Goal: Task Accomplishment & Management: Use online tool/utility

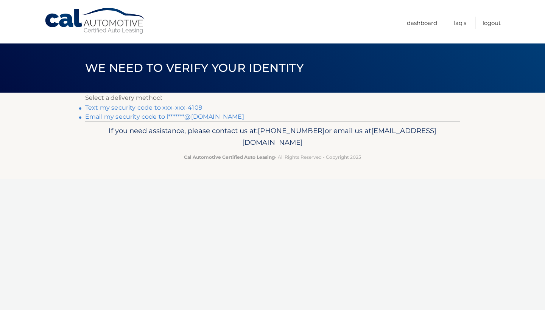
click at [179, 109] on link "Text my security code to xxx-xxx-4109" at bounding box center [143, 107] width 117 height 7
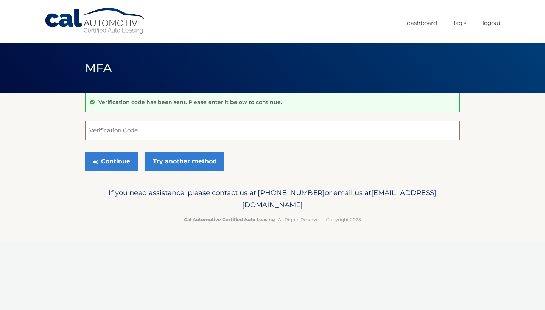
click at [154, 133] on input "Verification Code" at bounding box center [272, 130] width 375 height 19
click at [175, 159] on link "Try another method" at bounding box center [184, 161] width 79 height 19
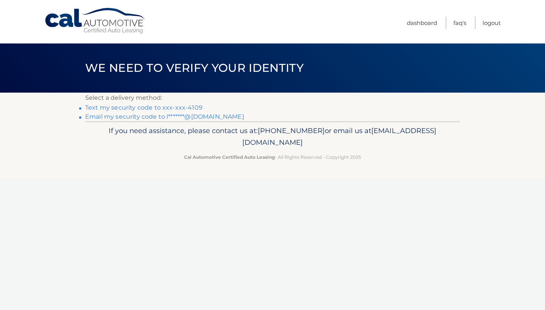
click at [151, 109] on link "Text my security code to xxx-xxx-4109" at bounding box center [143, 107] width 117 height 7
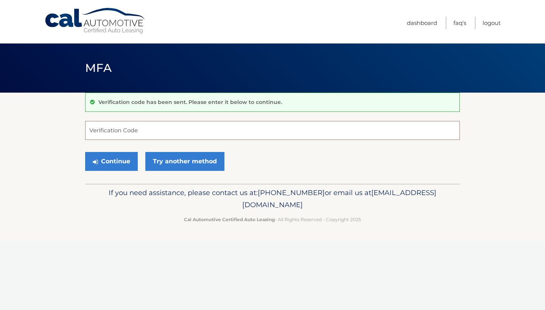
click at [181, 134] on input "Verification Code" at bounding box center [272, 130] width 375 height 19
type input "110174"
click at [111, 156] on button "Continue" at bounding box center [111, 161] width 53 height 19
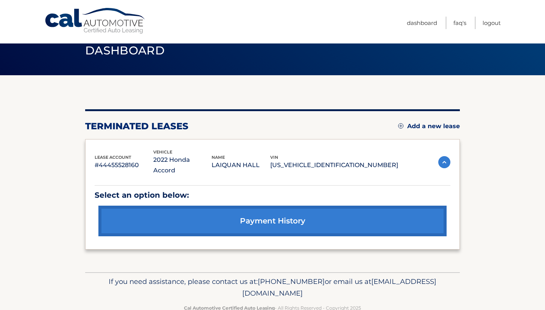
scroll to position [19, 0]
